Goal: Information Seeking & Learning: Learn about a topic

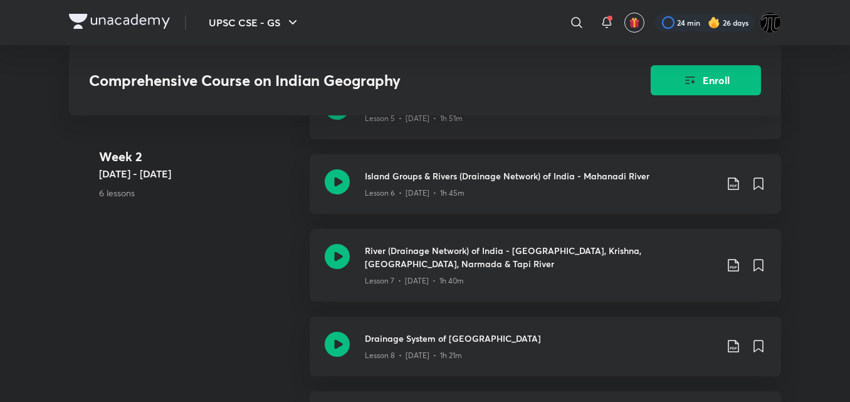
scroll to position [1098, 0]
